Goal: Task Accomplishment & Management: Use online tool/utility

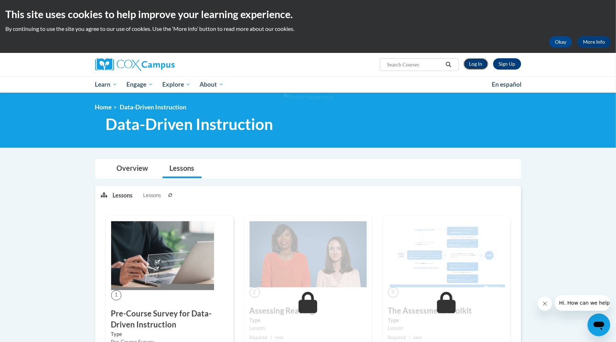
click at [475, 63] on link "Log In" at bounding box center [476, 63] width 25 height 11
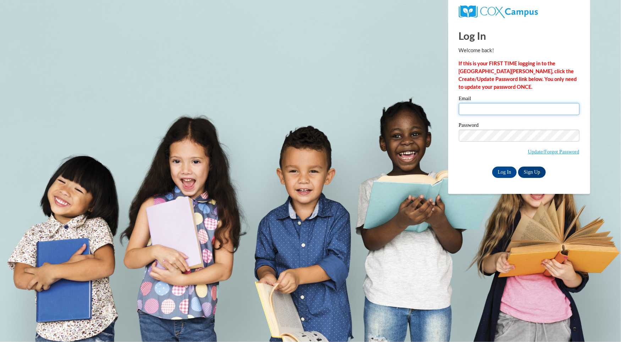
click at [481, 111] on input "Email" at bounding box center [519, 109] width 121 height 12
type input "isilva3@ivytech.edu"
click at [493, 167] on input "Log In" at bounding box center [505, 172] width 25 height 11
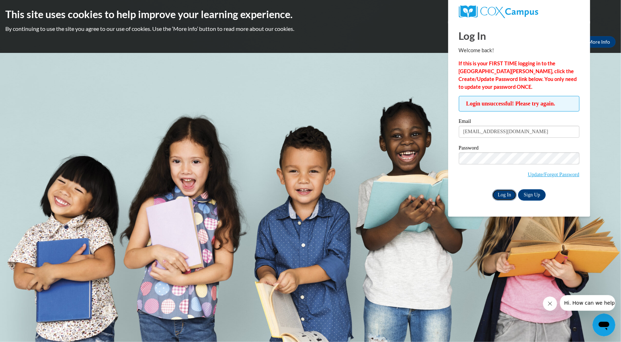
click at [506, 194] on input "Log In" at bounding box center [505, 194] width 25 height 11
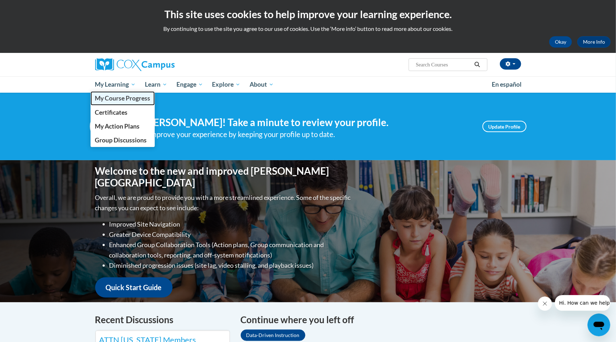
click at [131, 98] on span "My Course Progress" at bounding box center [122, 97] width 55 height 7
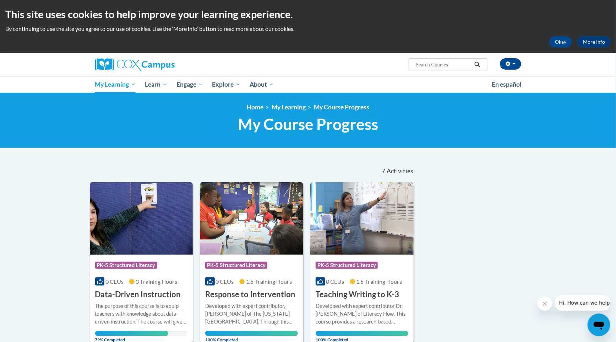
click at [158, 278] on span "3 Training Hours" at bounding box center [157, 281] width 42 height 7
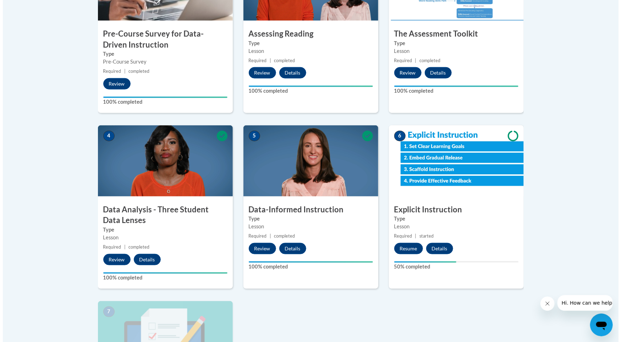
scroll to position [301, 0]
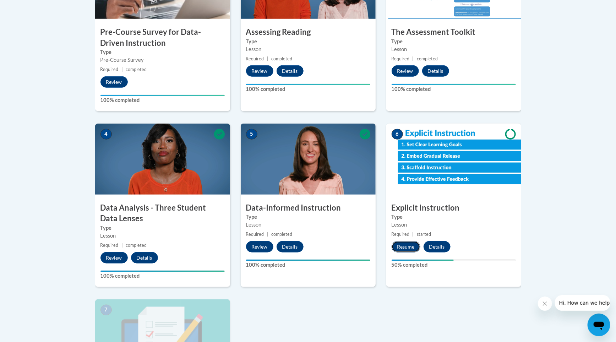
click at [401, 246] on button "Resume" at bounding box center [406, 246] width 29 height 11
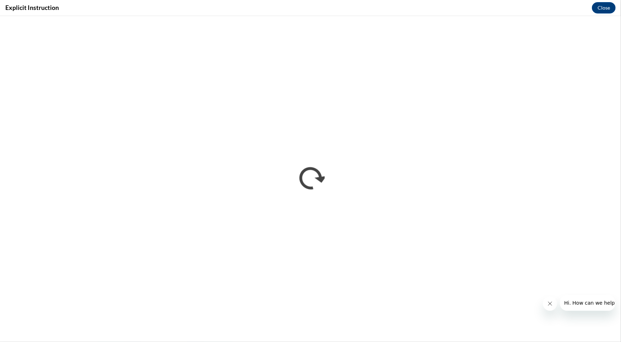
scroll to position [0, 0]
